Goal: Information Seeking & Learning: Check status

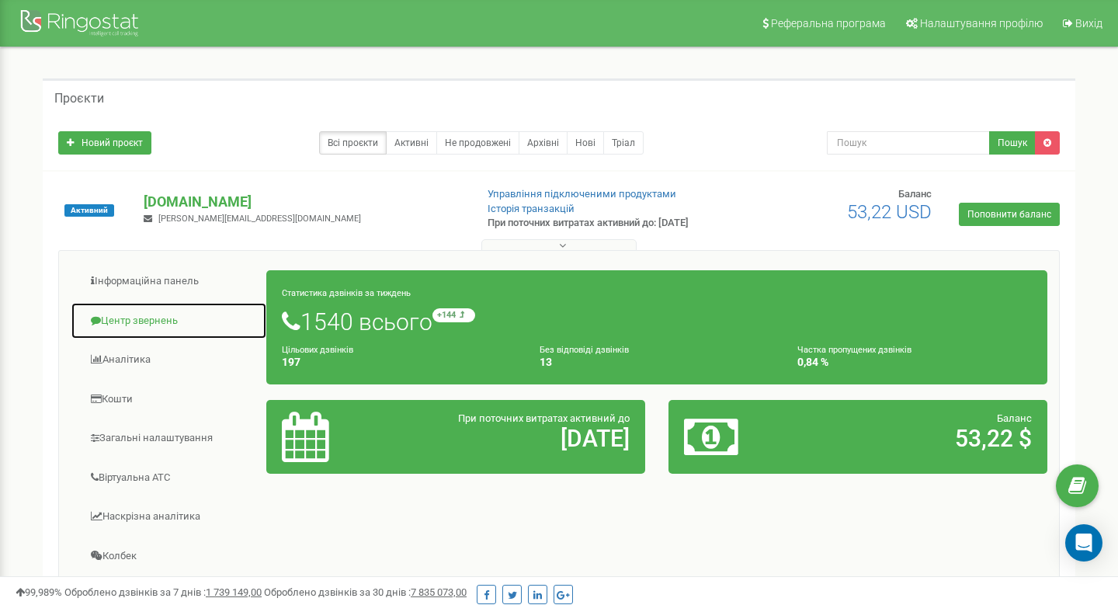
click at [137, 325] on link "Центр звернень" at bounding box center [169, 321] width 196 height 38
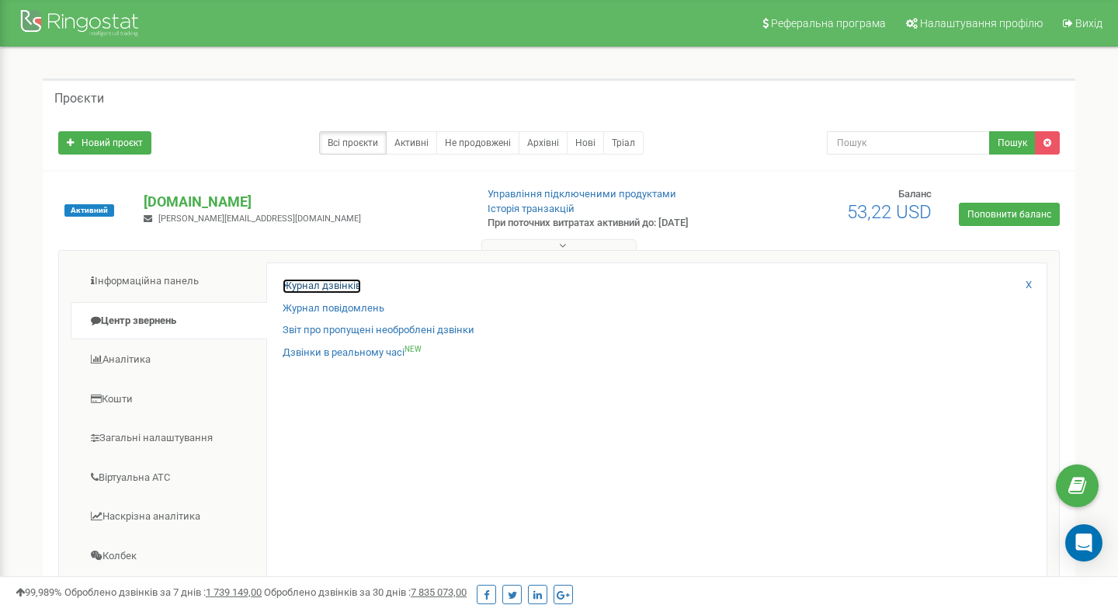
click at [310, 287] on link "Журнал дзвінків" at bounding box center [322, 286] width 78 height 15
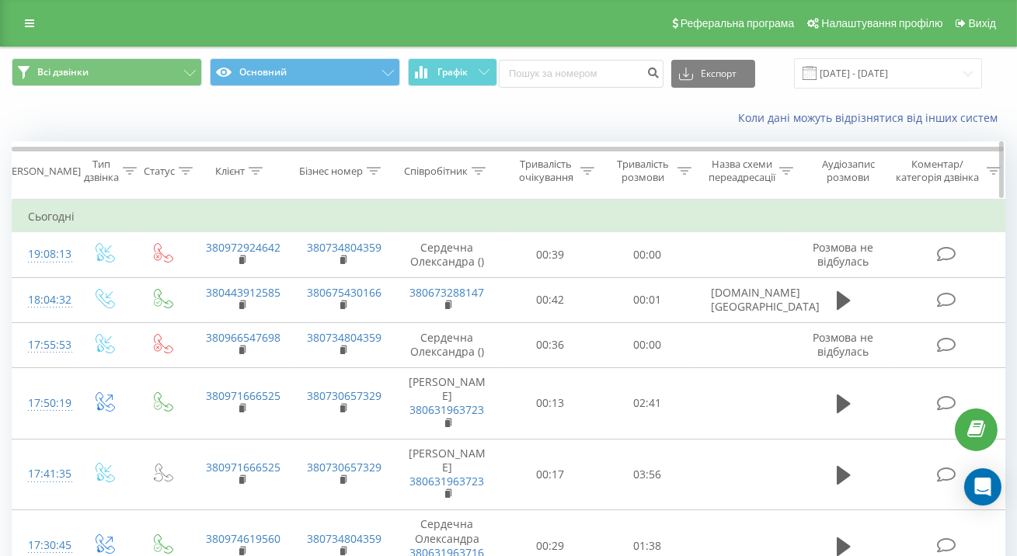
click at [254, 173] on icon at bounding box center [255, 171] width 14 height 8
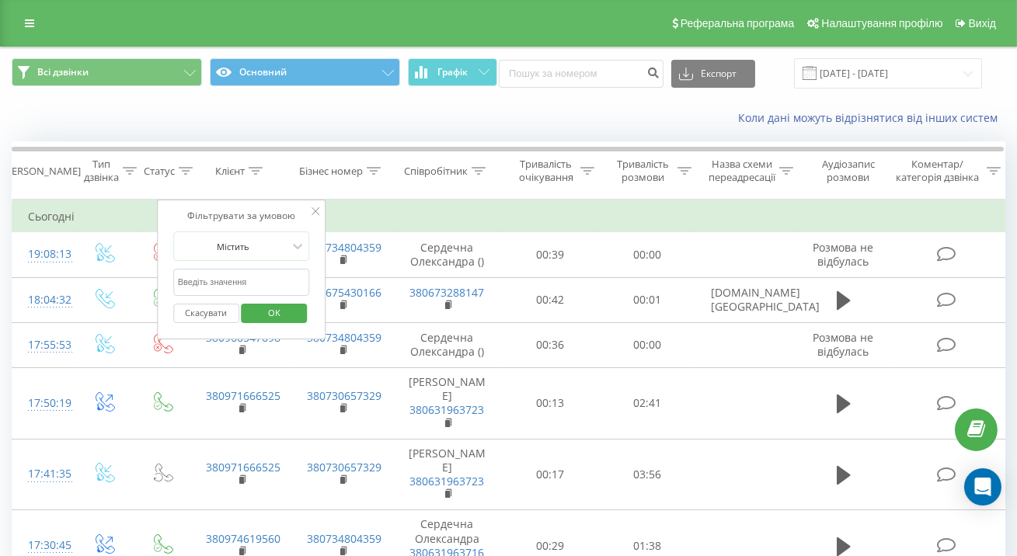
click at [237, 288] on input "text" at bounding box center [241, 282] width 137 height 27
type input "380961587158"
click at [266, 311] on span "OK" at bounding box center [273, 313] width 43 height 24
